Goal: Information Seeking & Learning: Find specific fact

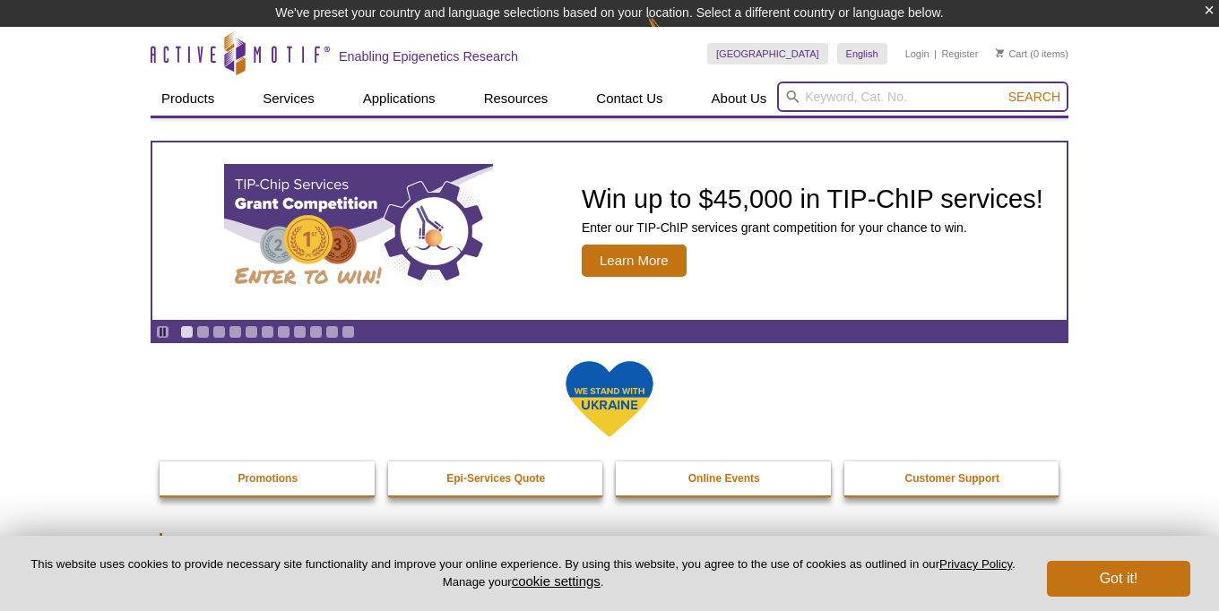
click at [840, 91] on input "search" at bounding box center [922, 97] width 291 height 30
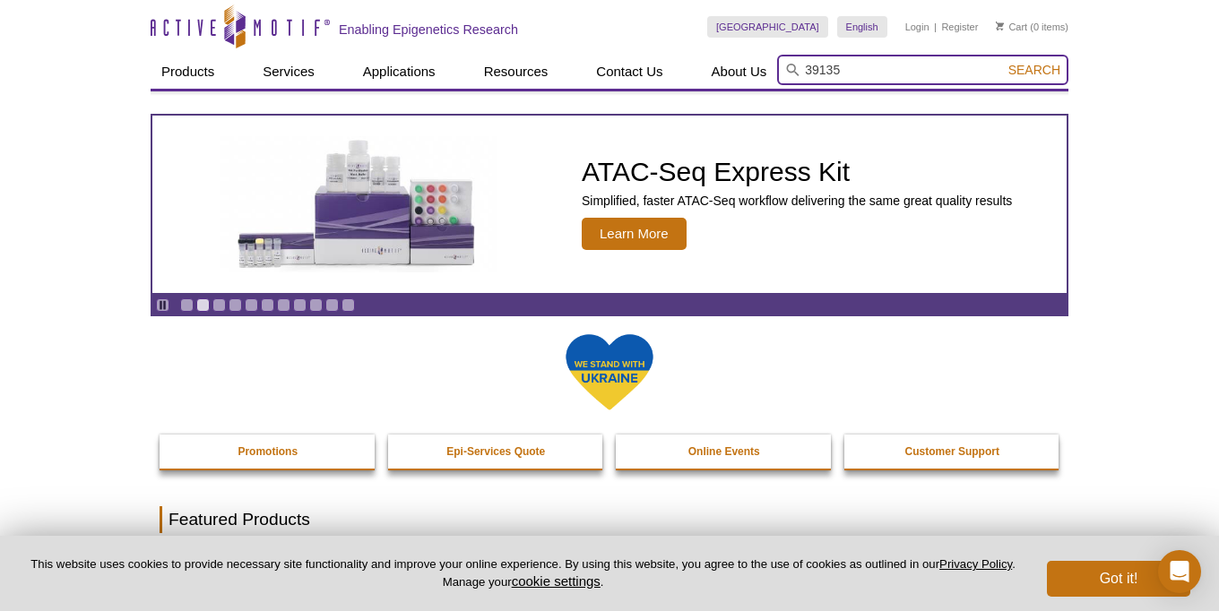
type input "39135"
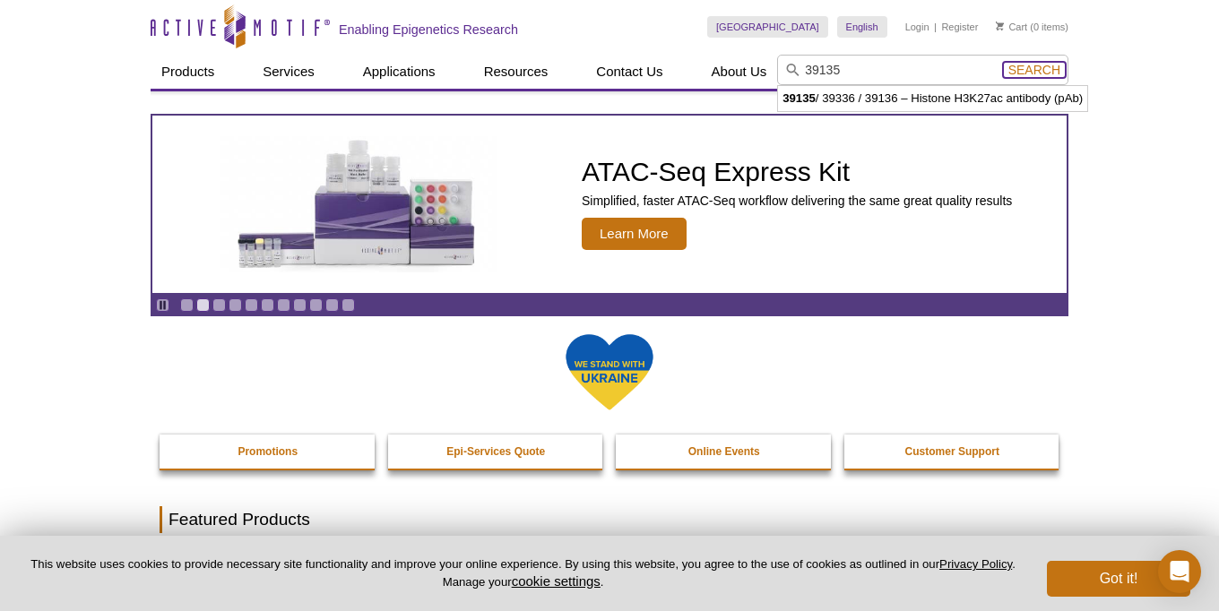
click at [1040, 74] on span "Search" at bounding box center [1034, 70] width 52 height 14
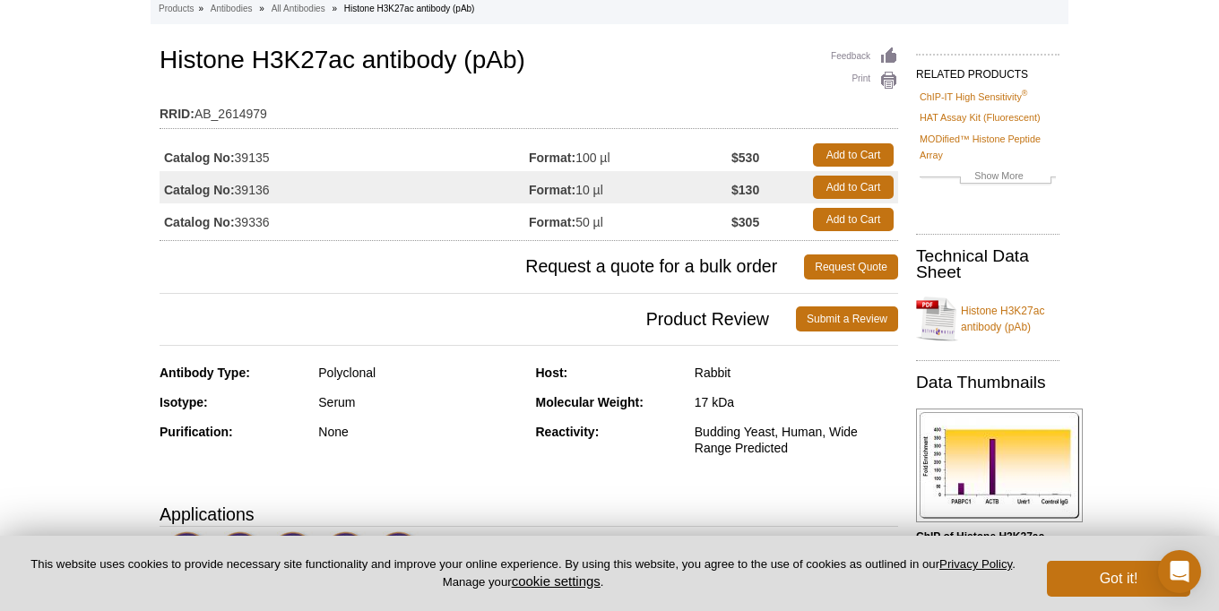
scroll to position [90, 0]
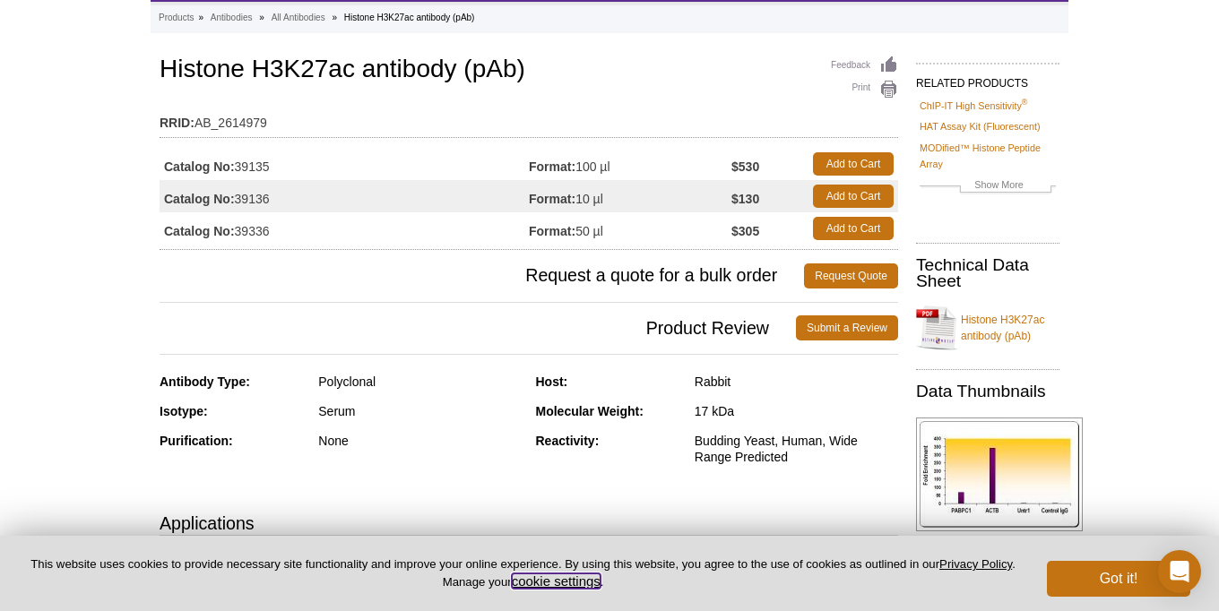
drag, startPoint x: 568, startPoint y: 582, endPoint x: 592, endPoint y: 577, distance: 24.6
click at [569, 582] on button "cookie settings" at bounding box center [556, 580] width 89 height 15
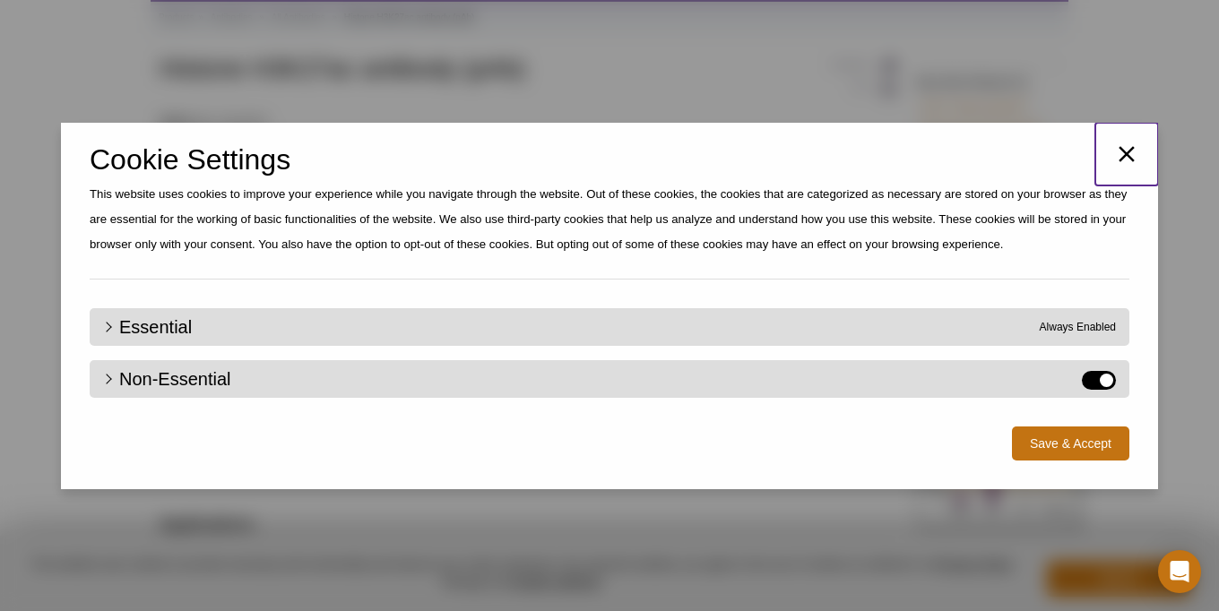
click at [1140, 149] on icon "button" at bounding box center [1126, 154] width 27 height 27
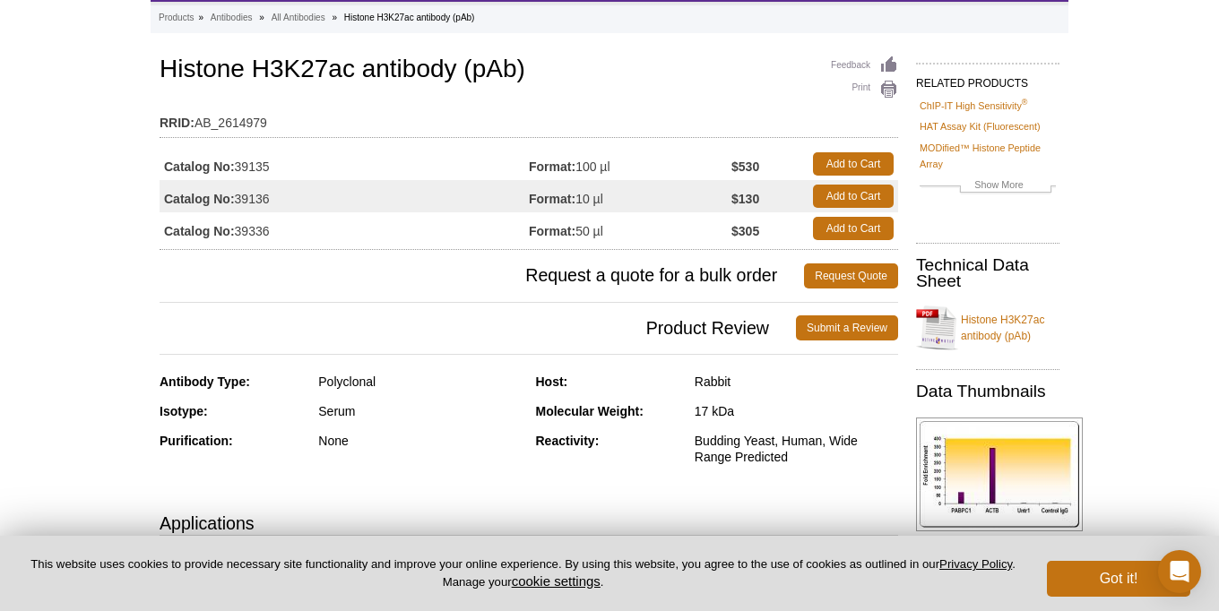
scroll to position [0, 0]
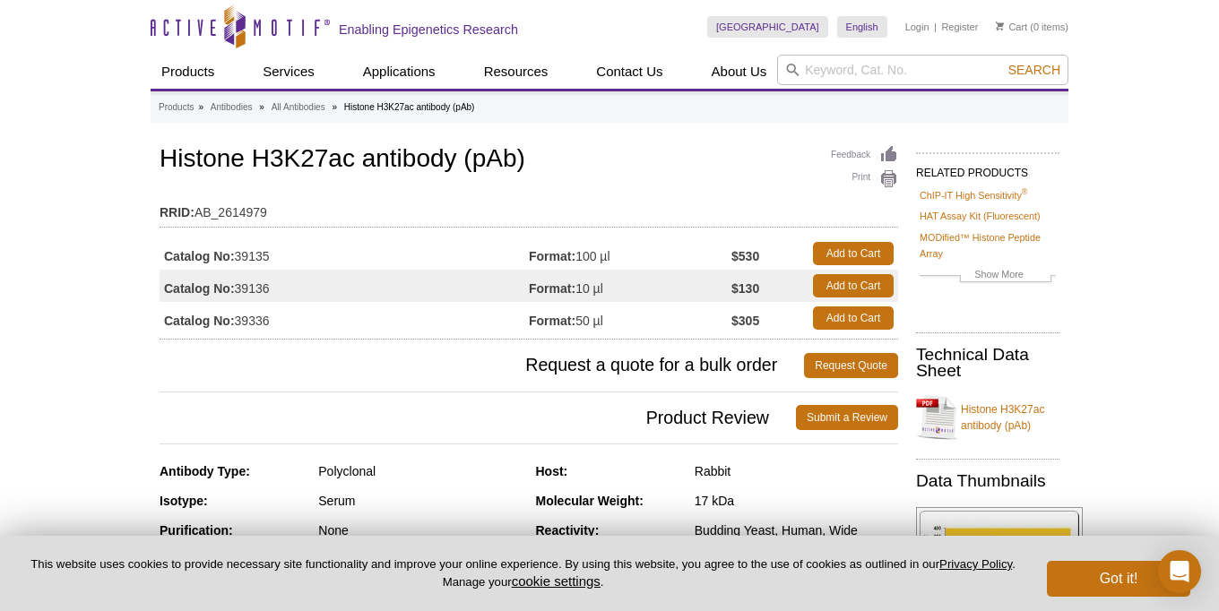
click at [894, 69] on input "search" at bounding box center [922, 70] width 291 height 30
type input "102660"
click at [1030, 69] on span "Search" at bounding box center [1034, 70] width 52 height 14
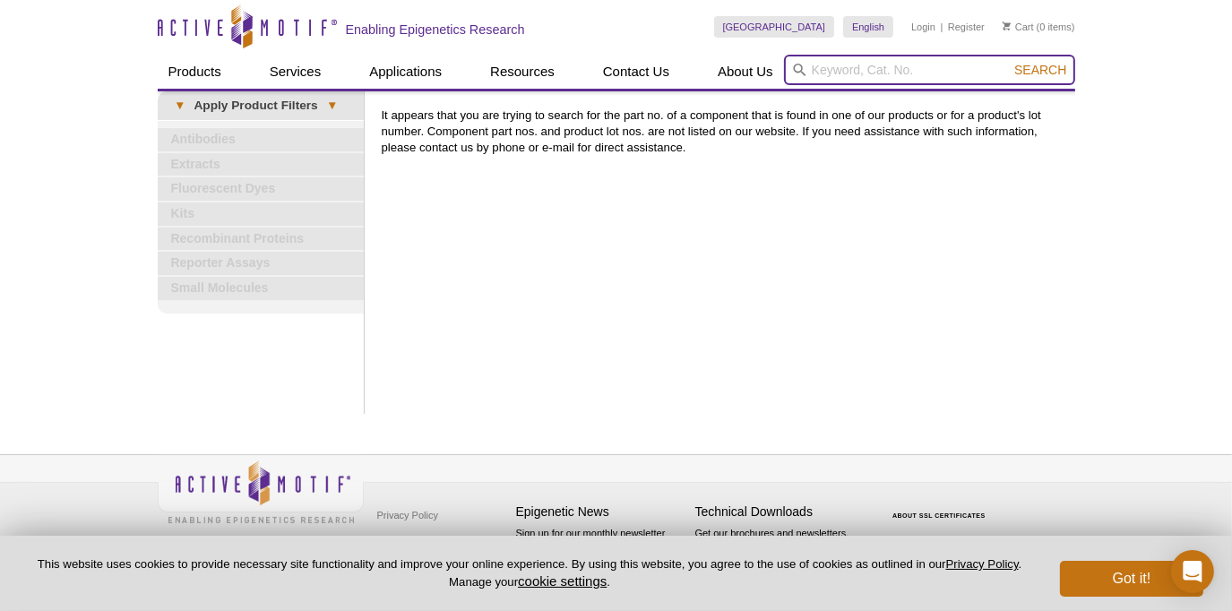
click at [924, 65] on input "search" at bounding box center [929, 70] width 291 height 30
type input "PLOY2"
click at [1009, 62] on button "Search" at bounding box center [1040, 70] width 63 height 16
click at [1038, 73] on span "Search" at bounding box center [1040, 70] width 52 height 14
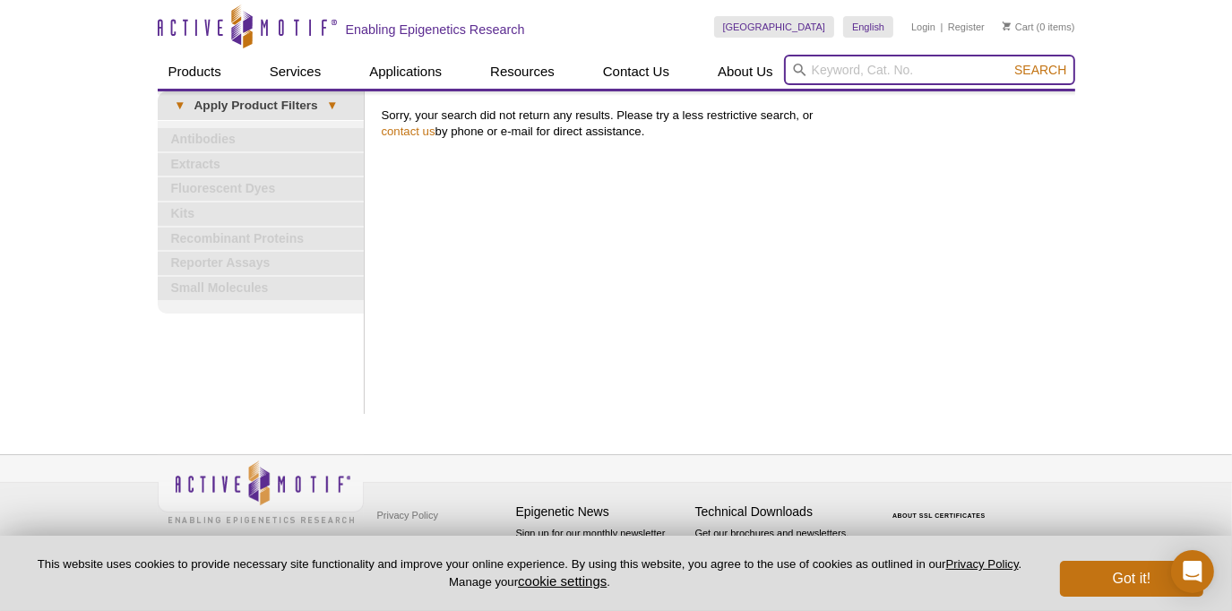
click at [851, 70] on input "search" at bounding box center [929, 70] width 291 height 30
click at [887, 78] on input "search" at bounding box center [929, 70] width 291 height 30
click at [882, 74] on input "search" at bounding box center [929, 70] width 291 height 30
type input "8"
type input "228220024"
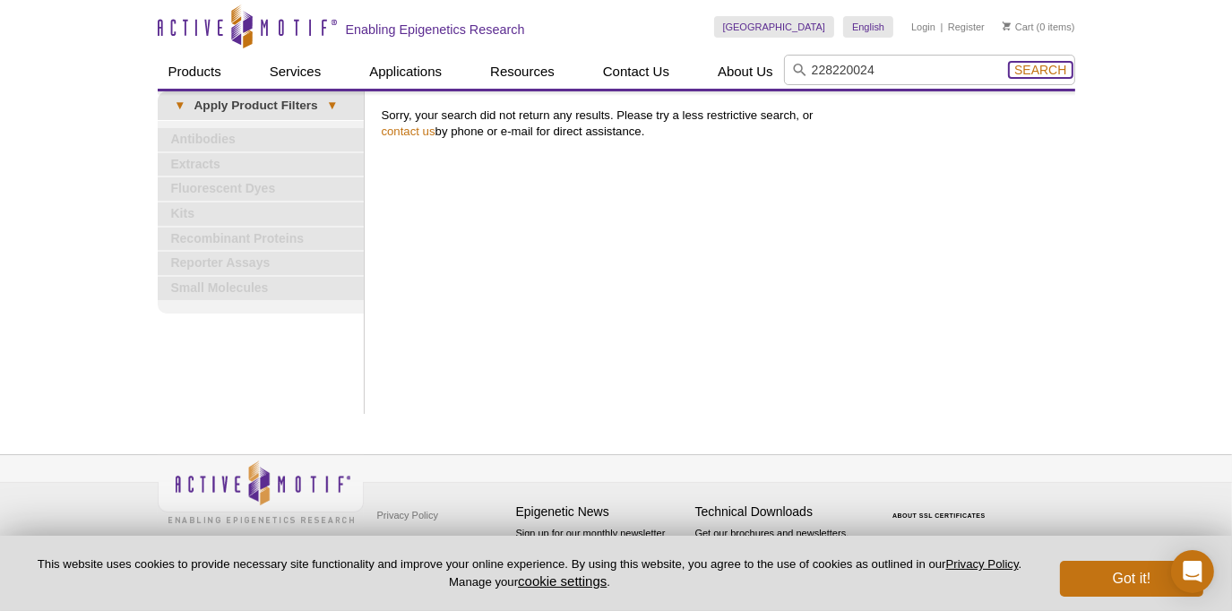
click at [1046, 70] on span "Search" at bounding box center [1040, 70] width 52 height 14
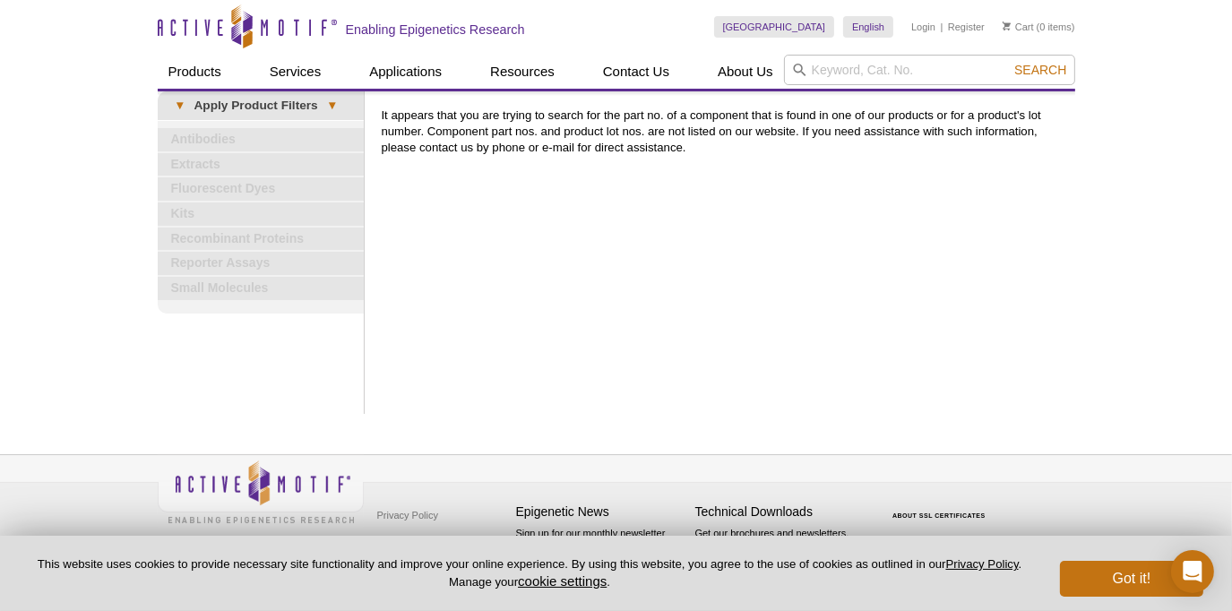
click at [853, 52] on div "[GEOGRAPHIC_DATA] [GEOGRAPHIC_DATA] [GEOGRAPHIC_DATA] [GEOGRAPHIC_DATA] [GEOGRA…" at bounding box center [894, 27] width 361 height 55
